Goal: Transaction & Acquisition: Purchase product/service

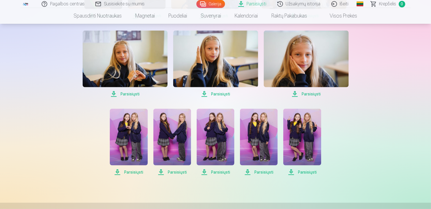
scroll to position [425, 0]
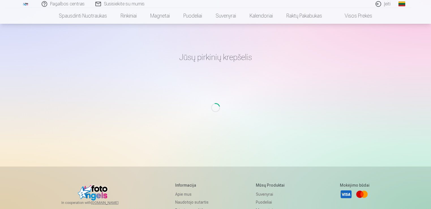
scroll to position [113, 0]
